Goal: Find specific page/section: Find specific page/section

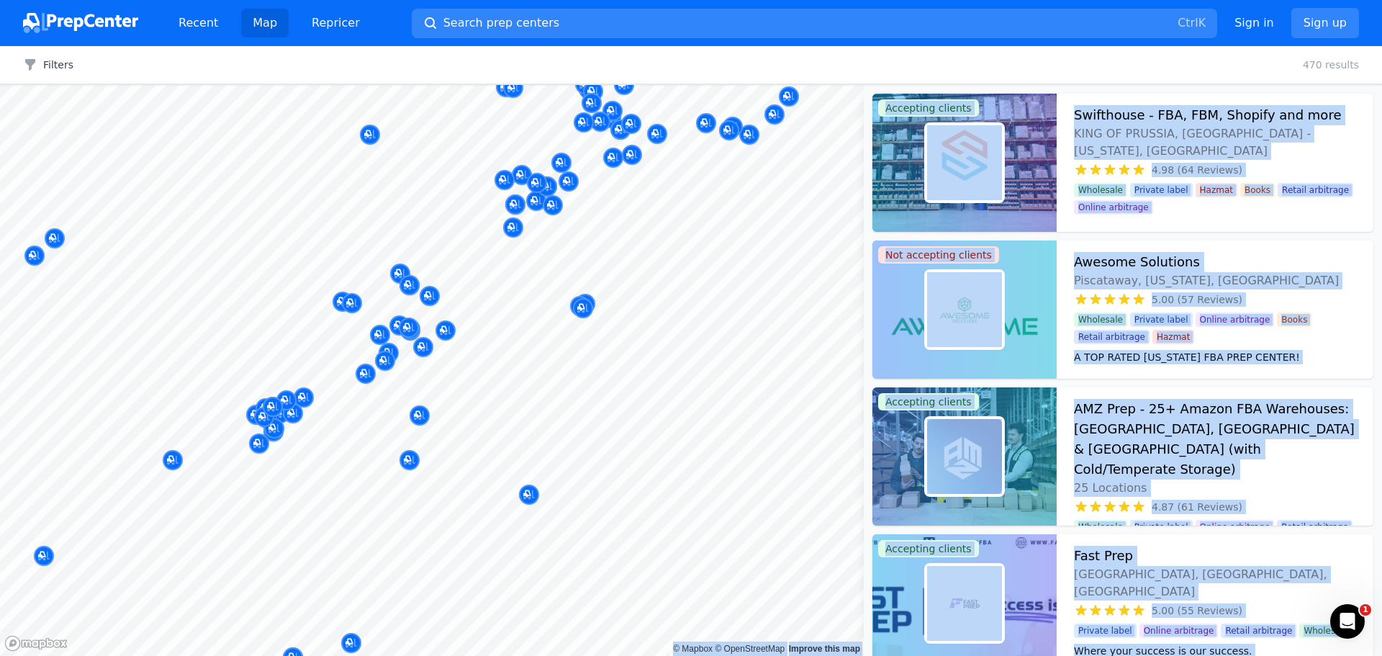
click at [525, 376] on body "Recent Map Repricer Search prep centers Ctrl K Open main menu Sign in Sign up F…" at bounding box center [691, 328] width 1382 height 656
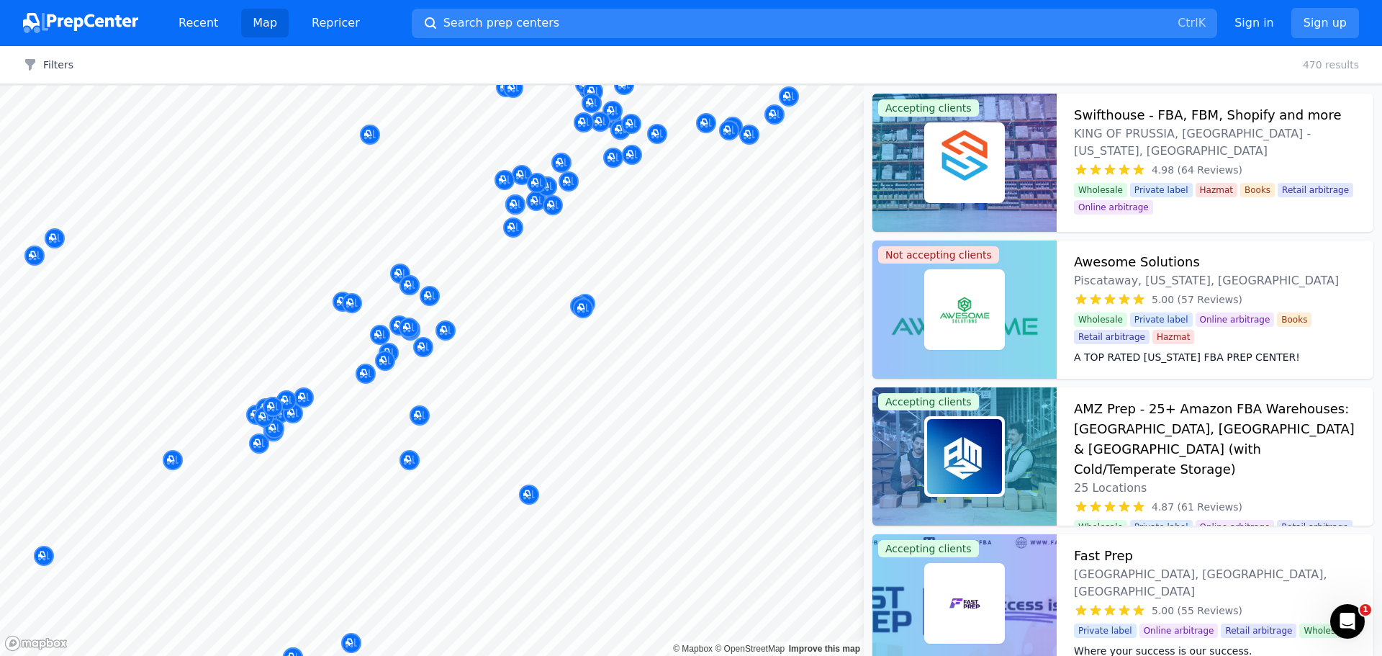
click at [1064, 58] on div "Filters Clear all 470 results" at bounding box center [691, 65] width 1382 height 38
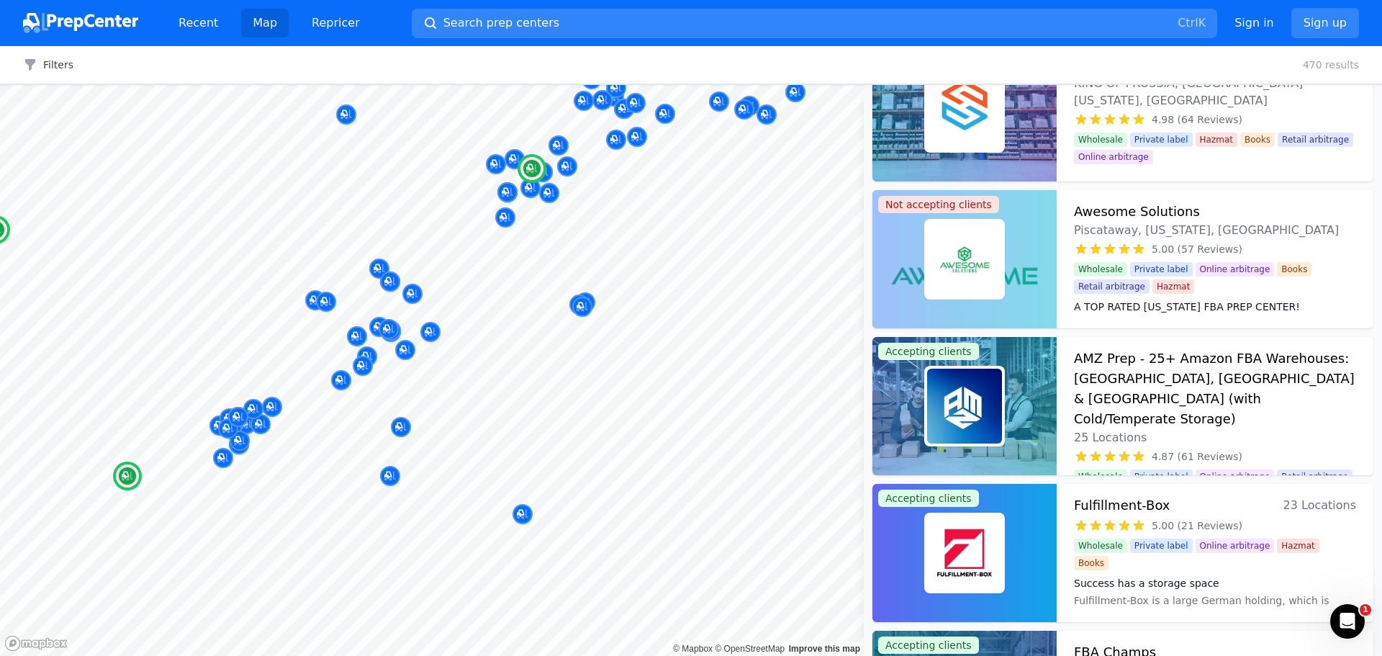
scroll to position [72, 0]
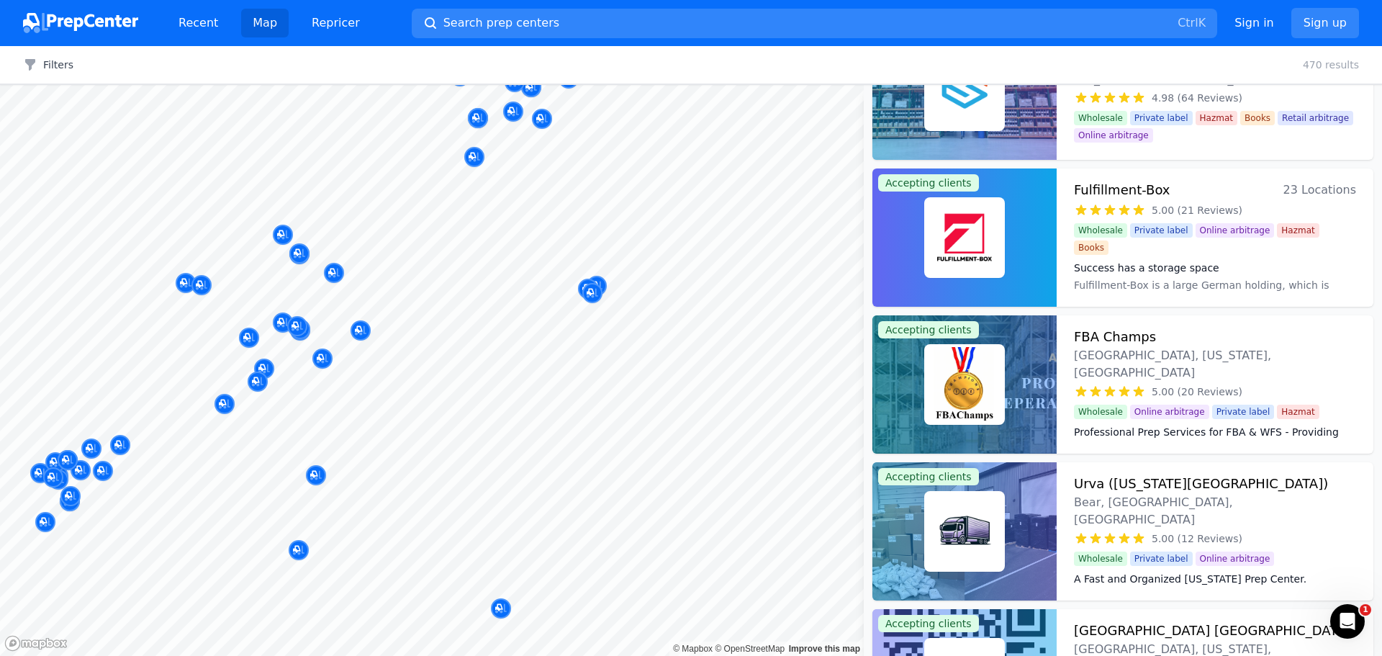
click at [594, 293] on div at bounding box center [709, 294] width 276 height 12
click at [592, 292] on div at bounding box center [709, 294] width 276 height 12
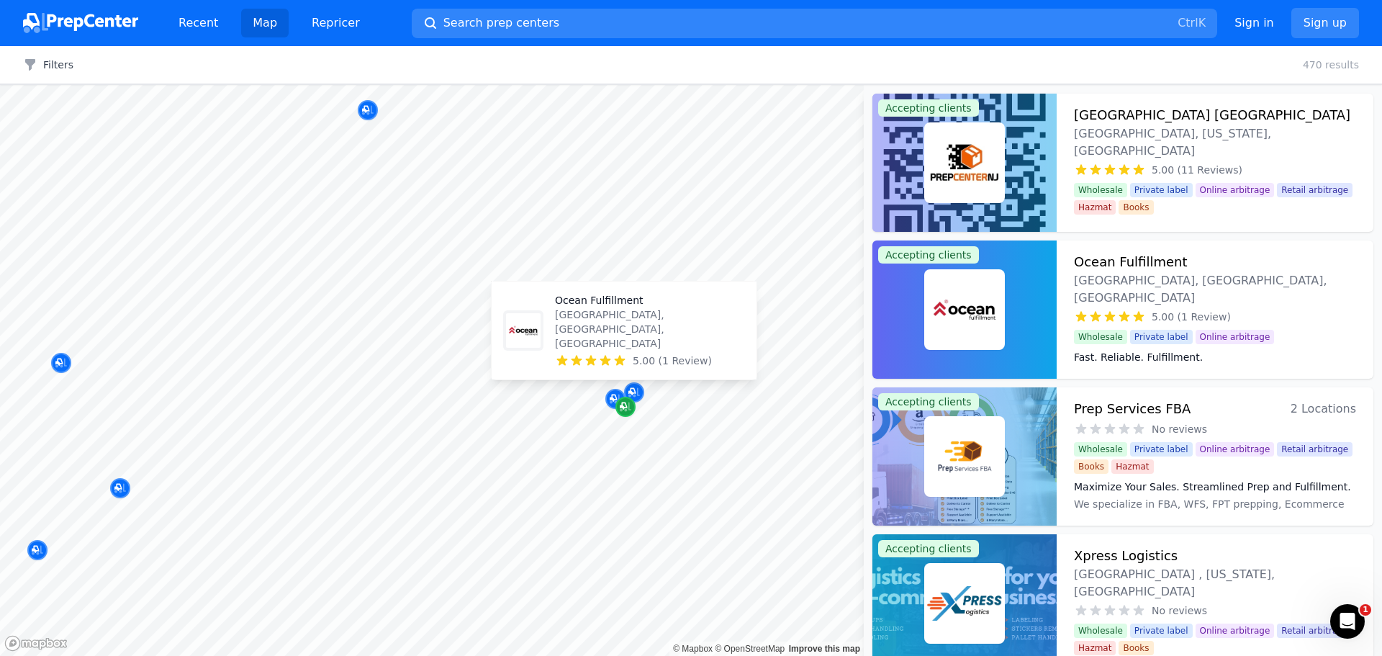
click at [630, 410] on icon "Map marker" at bounding box center [626, 406] width 12 height 9
click at [1136, 263] on h3 "Ocean Fulfillment" at bounding box center [1131, 262] width 114 height 20
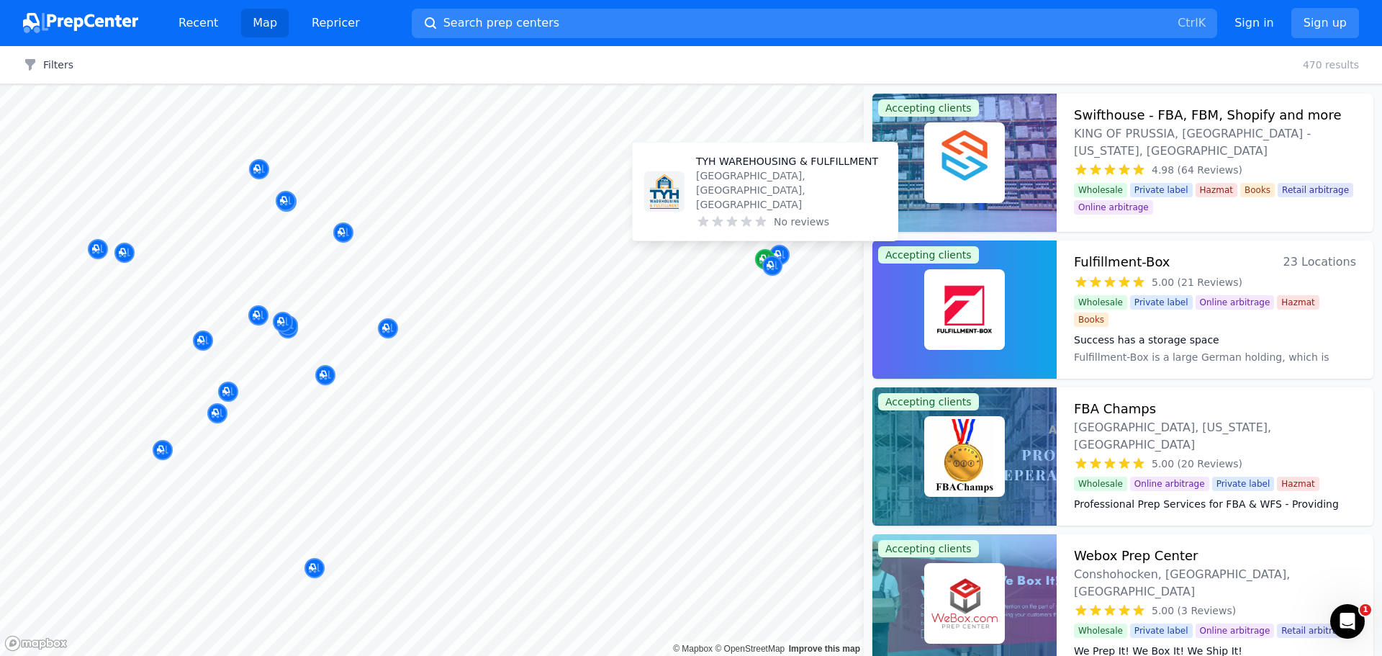
click at [758, 255] on div "Map marker" at bounding box center [765, 259] width 20 height 20
